Goal: Find specific page/section: Find specific page/section

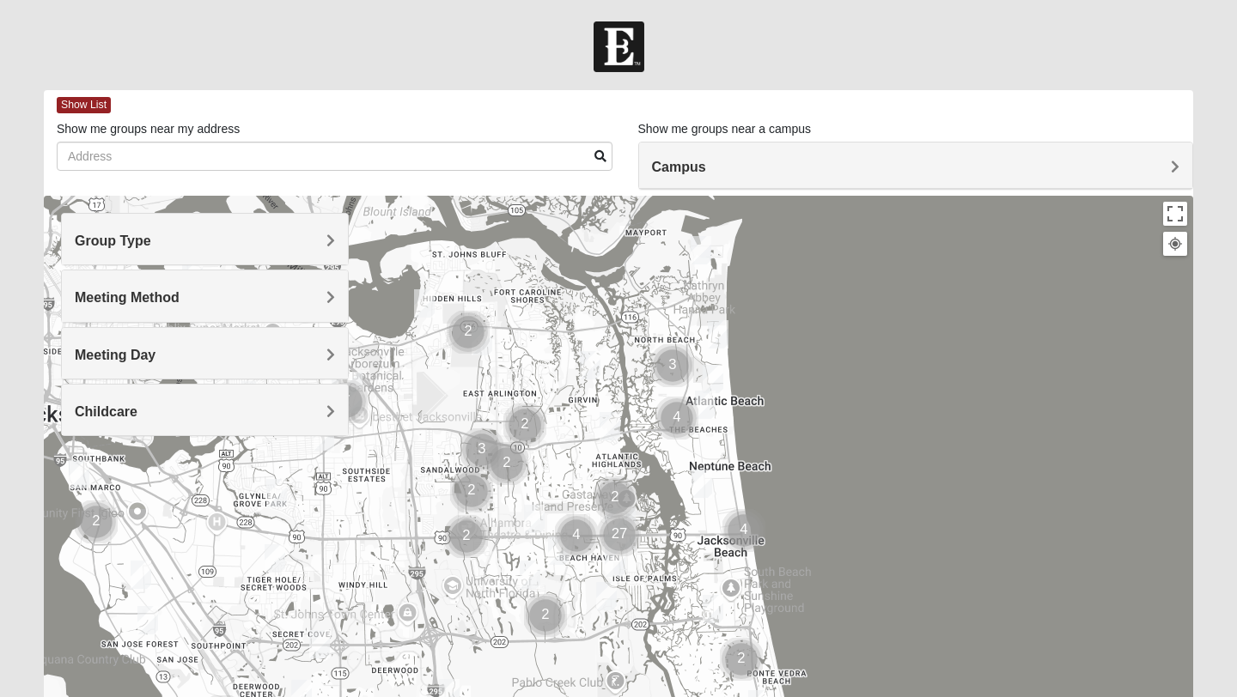
click at [322, 238] on h4 "Group Type" at bounding box center [205, 241] width 260 height 16
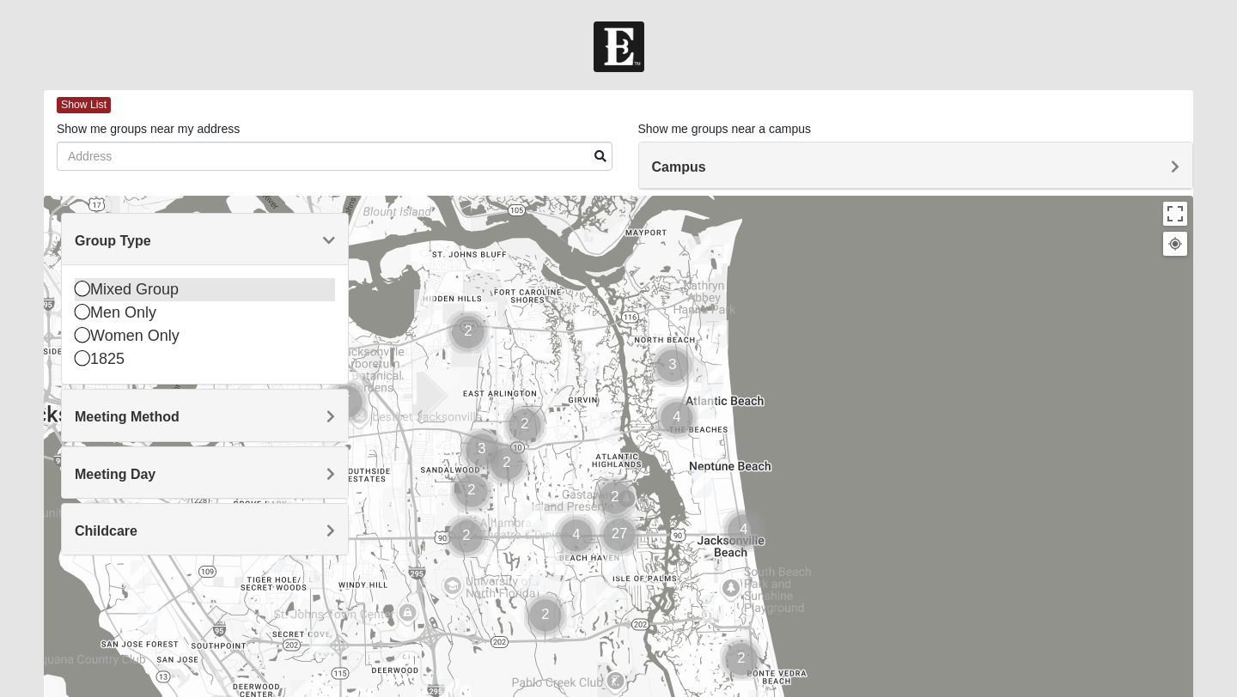
click at [75, 289] on icon at bounding box center [82, 288] width 15 height 15
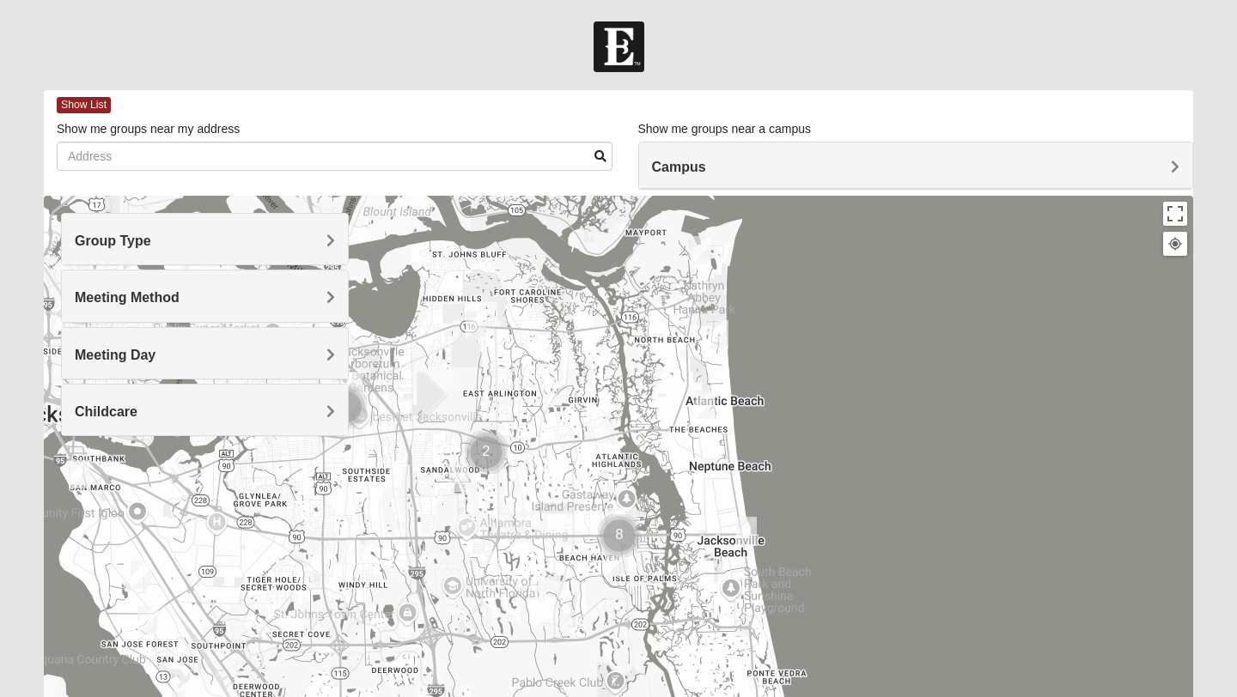
click at [324, 297] on h4 "Meeting Method" at bounding box center [205, 297] width 260 height 16
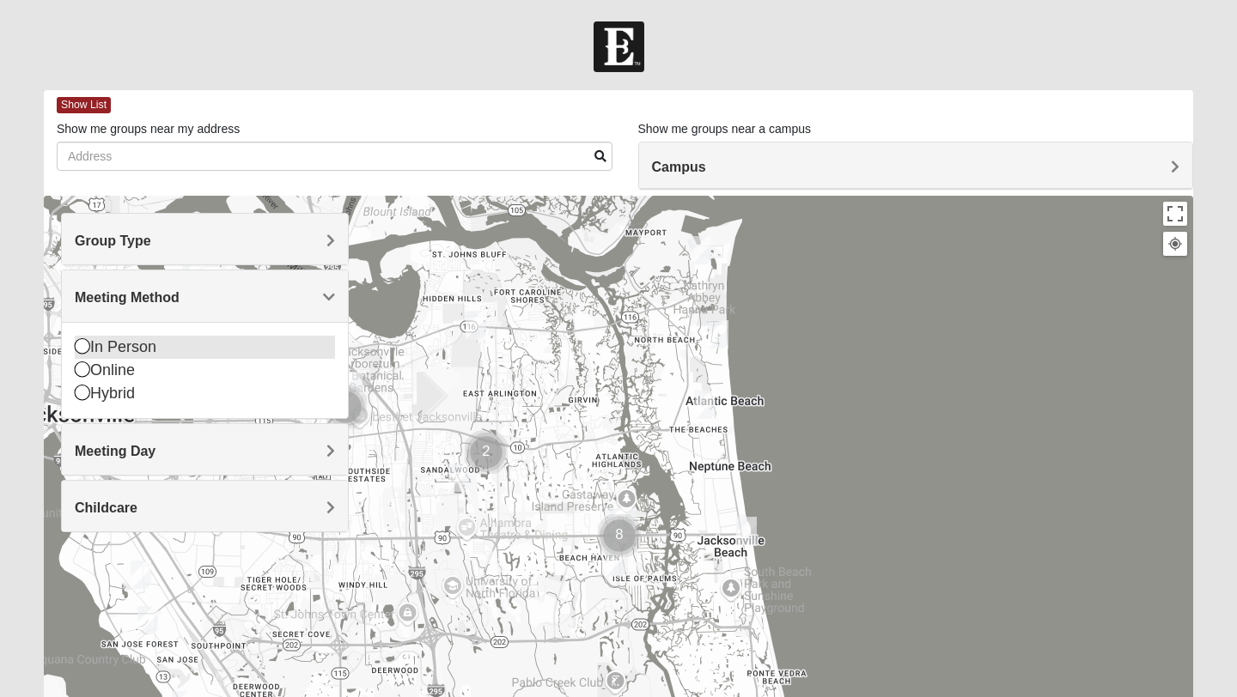
click at [76, 345] on icon at bounding box center [82, 345] width 15 height 15
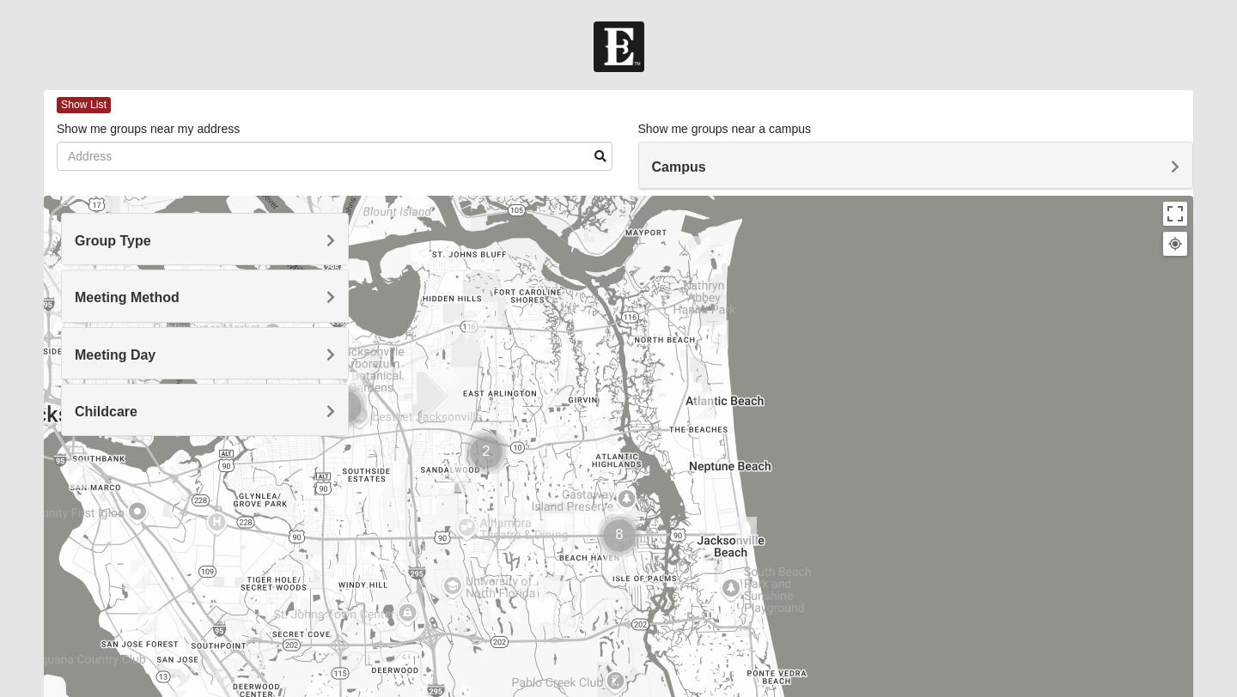
click at [322, 350] on h4 "Meeting Day" at bounding box center [205, 355] width 260 height 16
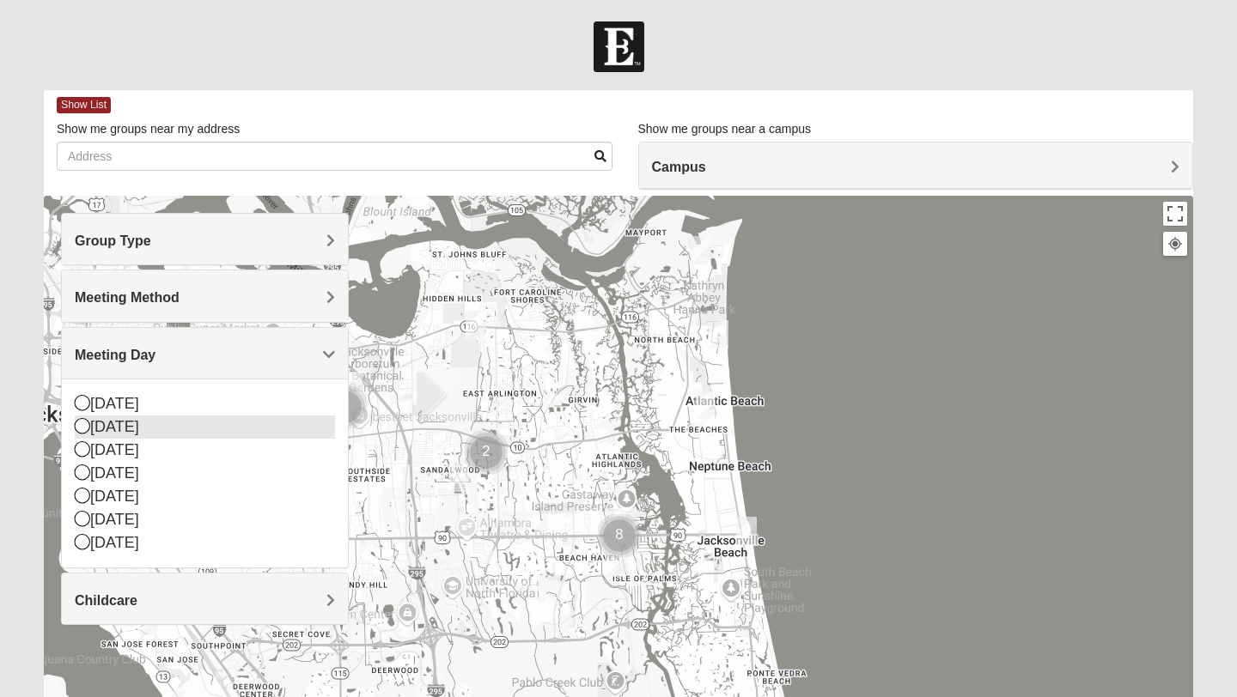
click at [87, 429] on icon at bounding box center [82, 425] width 15 height 15
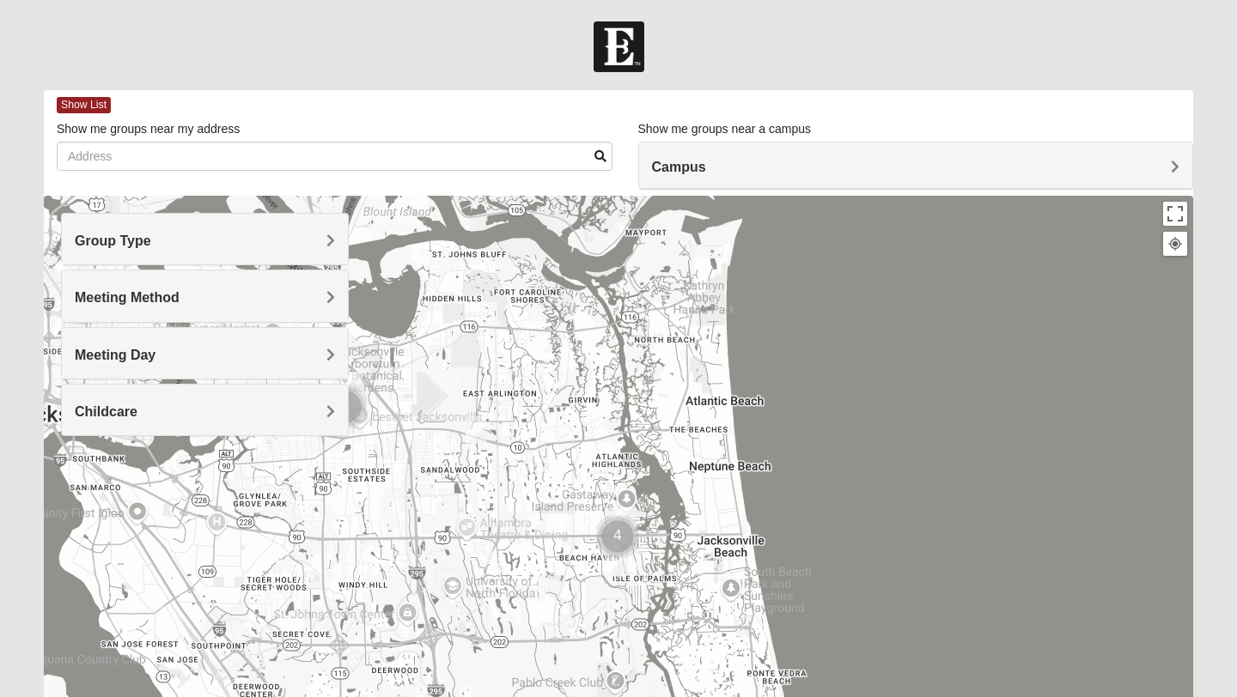
click at [137, 411] on span "Childcare" at bounding box center [106, 411] width 63 height 15
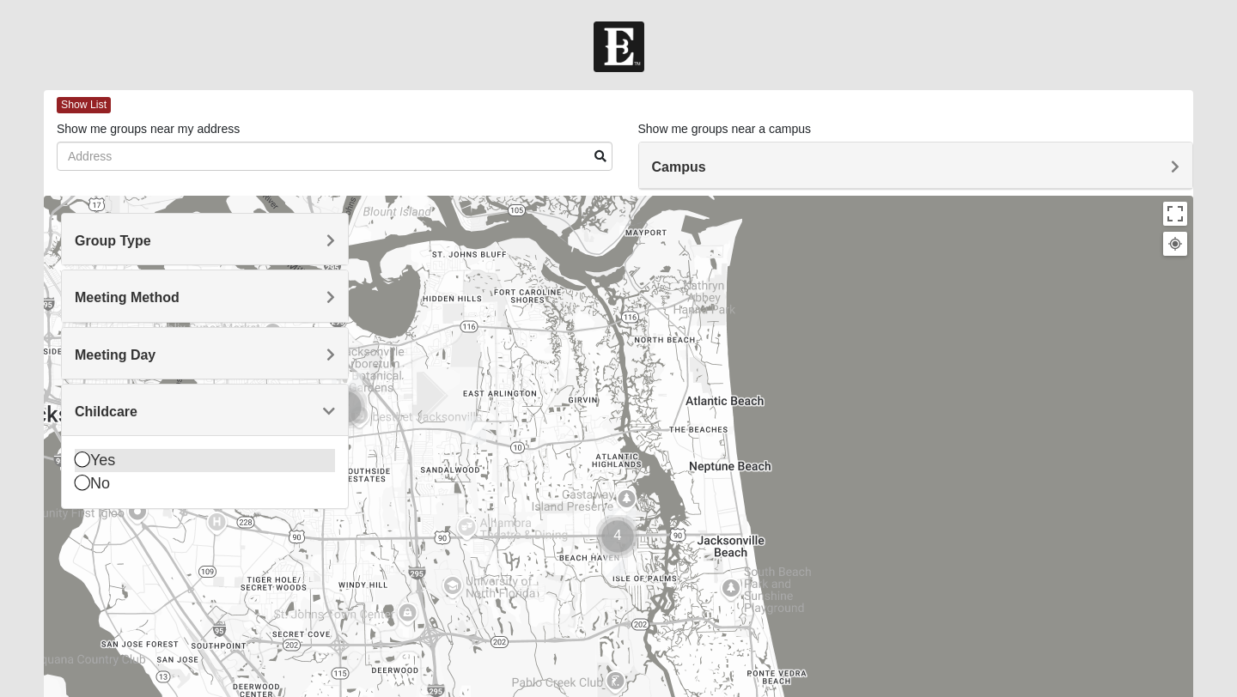
click at [82, 462] on icon at bounding box center [82, 459] width 15 height 15
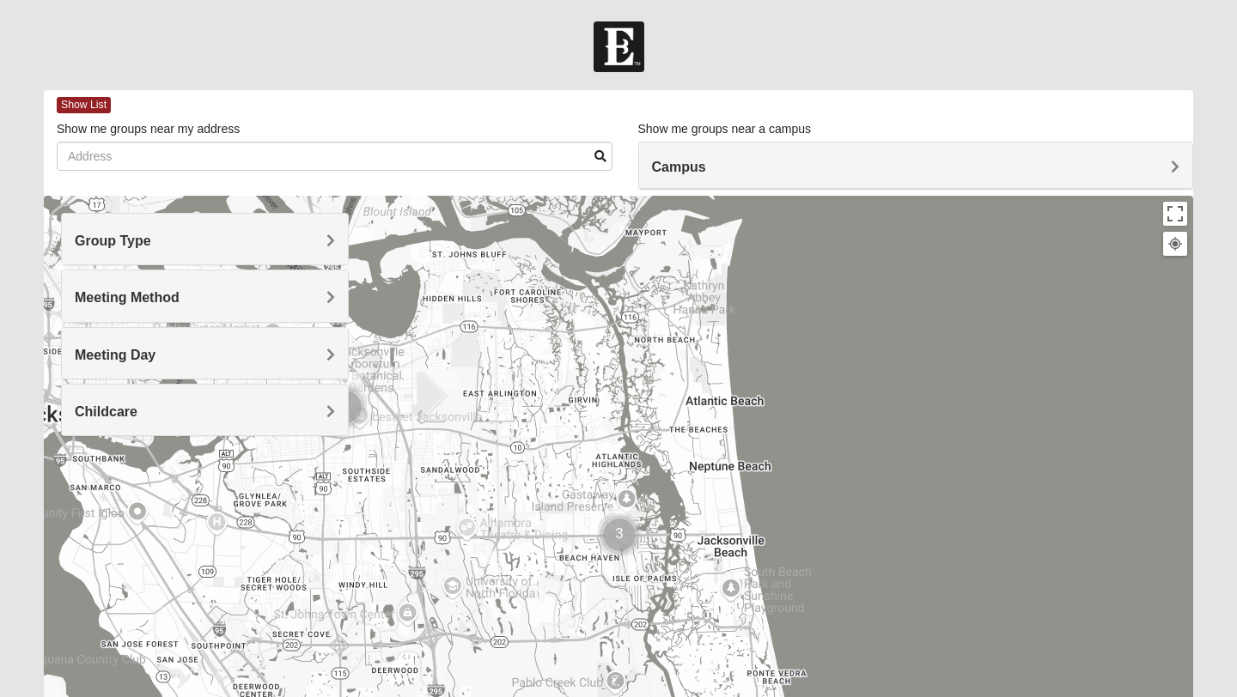
click at [1149, 160] on h4 "Campus" at bounding box center [916, 167] width 528 height 16
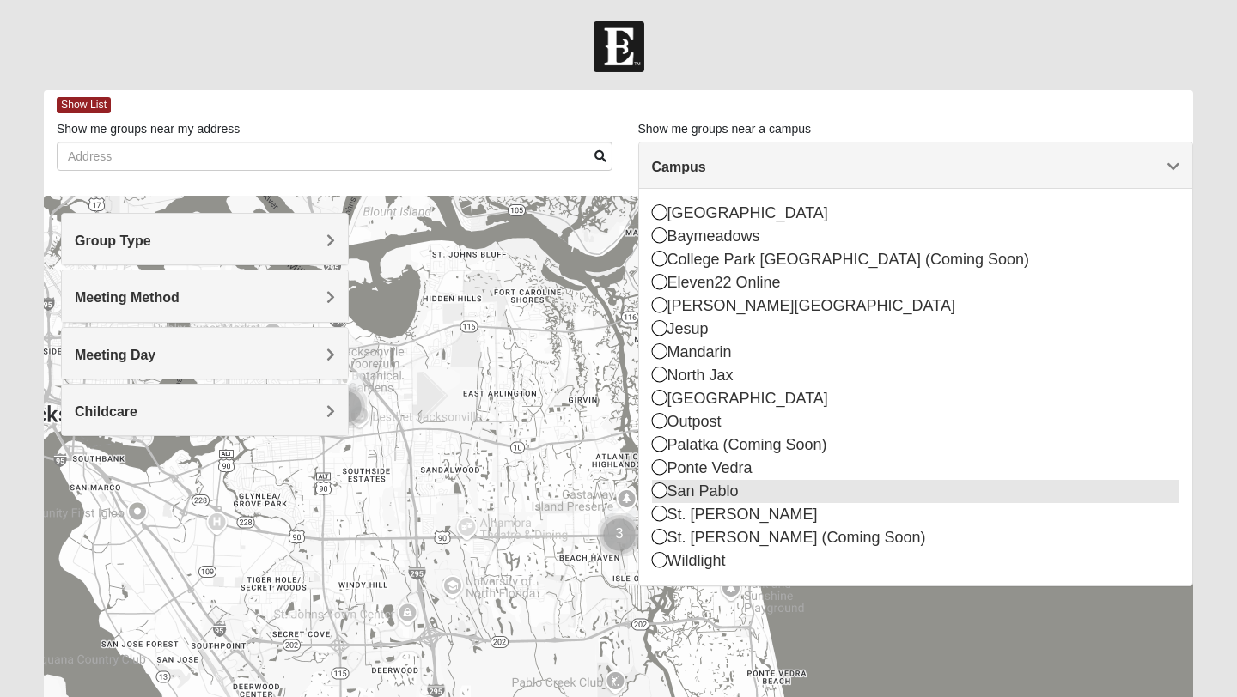
click at [663, 489] on icon at bounding box center [659, 490] width 15 height 15
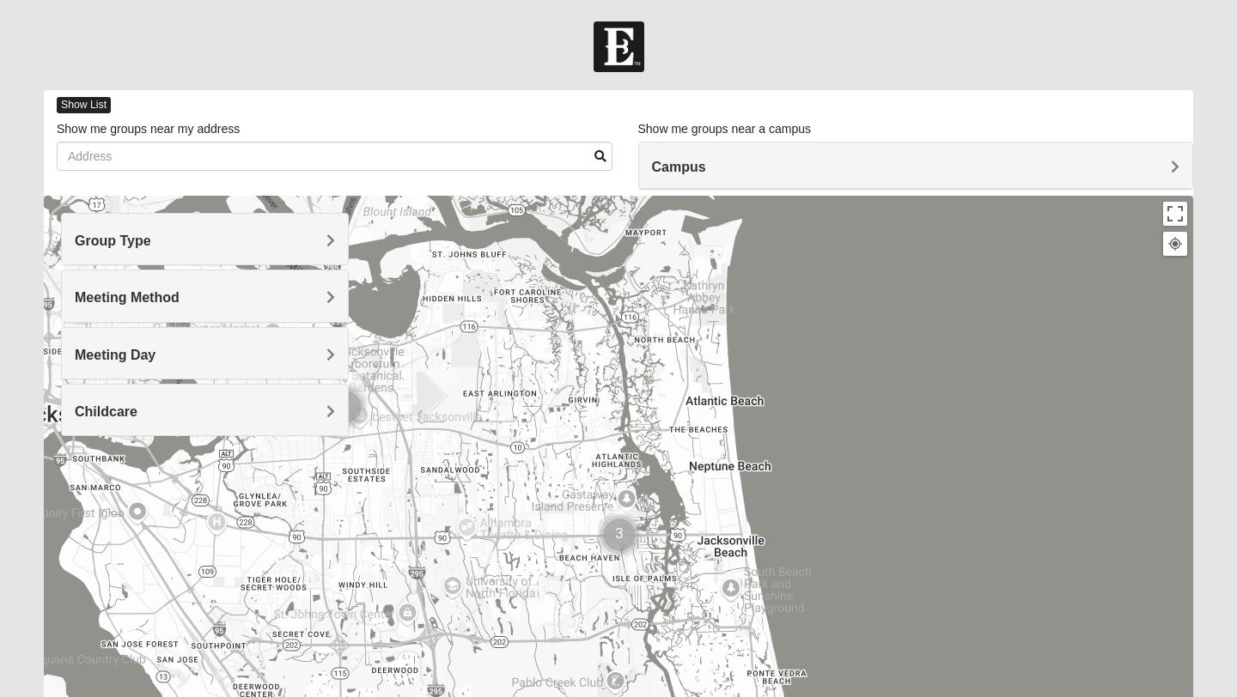
click at [91, 102] on span "Show List" at bounding box center [84, 105] width 54 height 16
